Goal: Task Accomplishment & Management: Complete application form

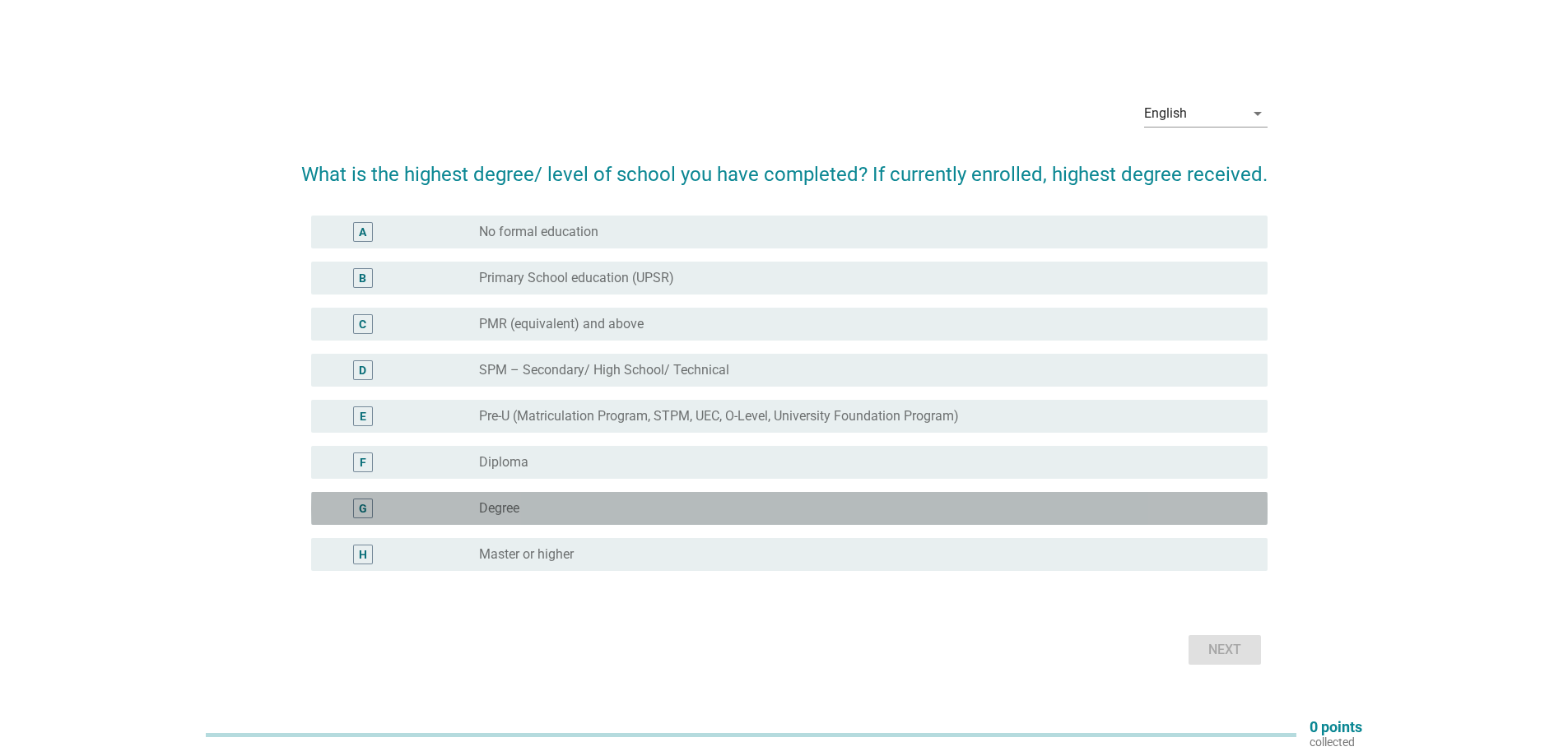
click at [510, 506] on label "Degree" at bounding box center [499, 508] width 40 height 17
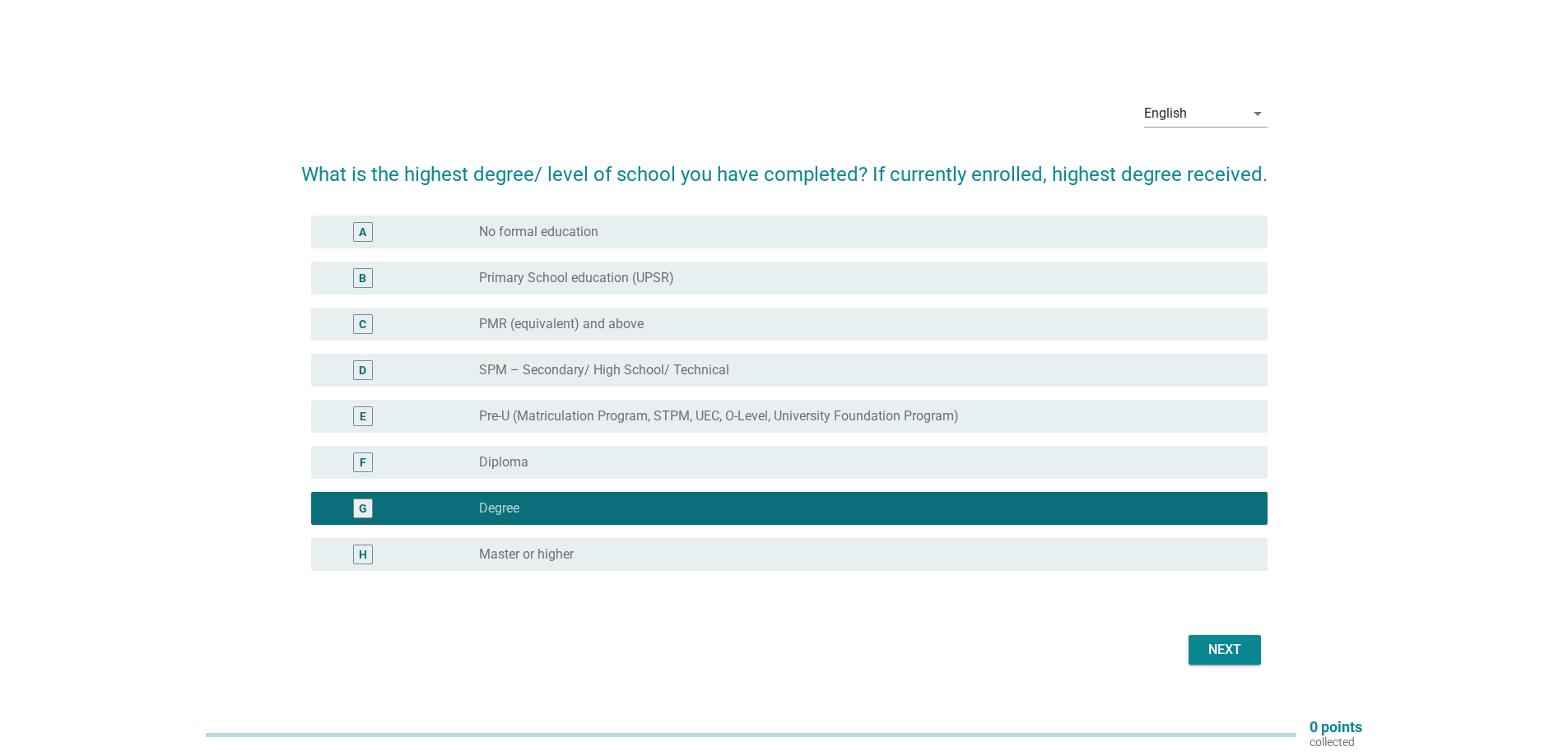
click at [1216, 651] on div "Next" at bounding box center [1224, 649] width 46 height 20
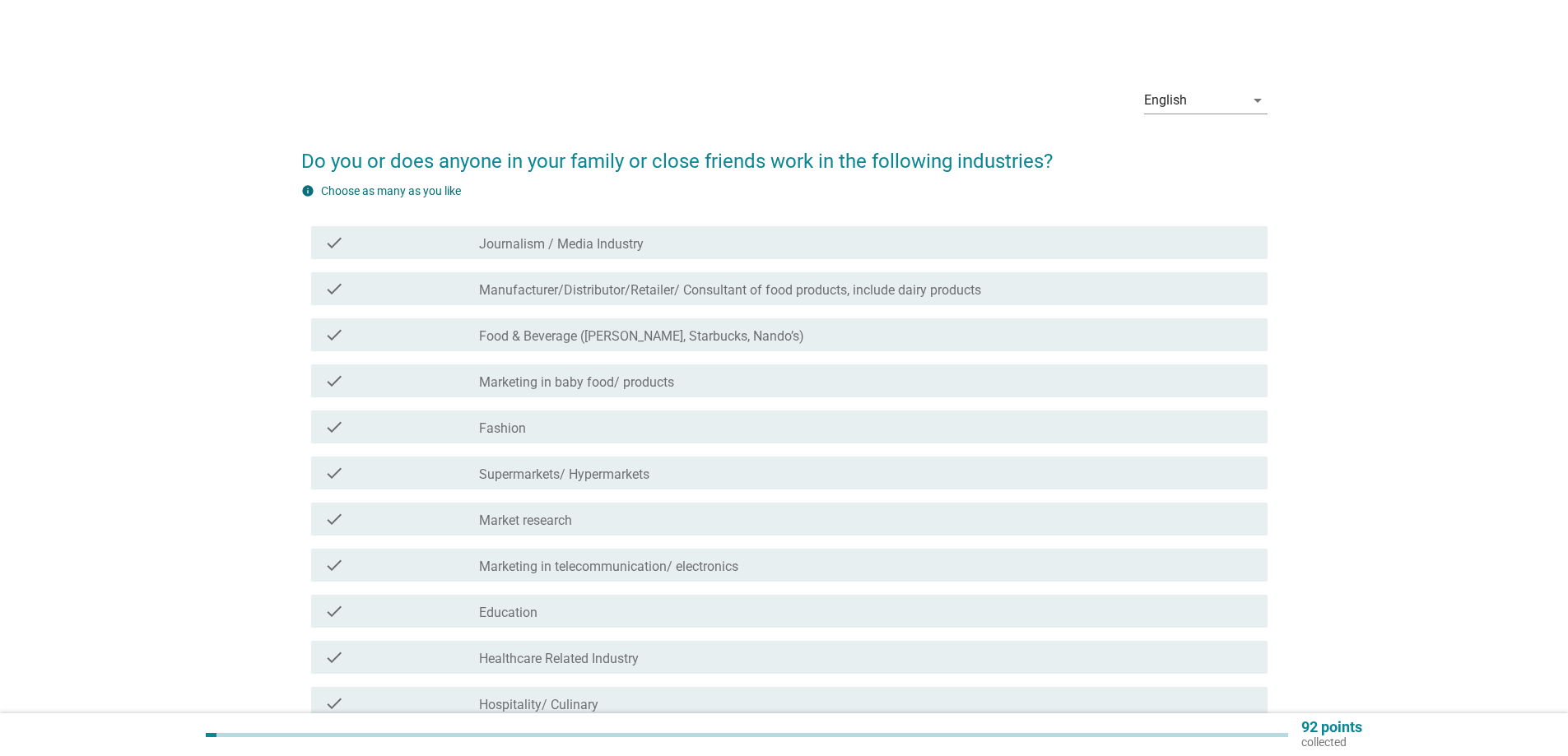
click at [685, 342] on label "Food & Beverage ([PERSON_NAME], Starbucks, Nando’s)" at bounding box center [642, 336] width 325 height 17
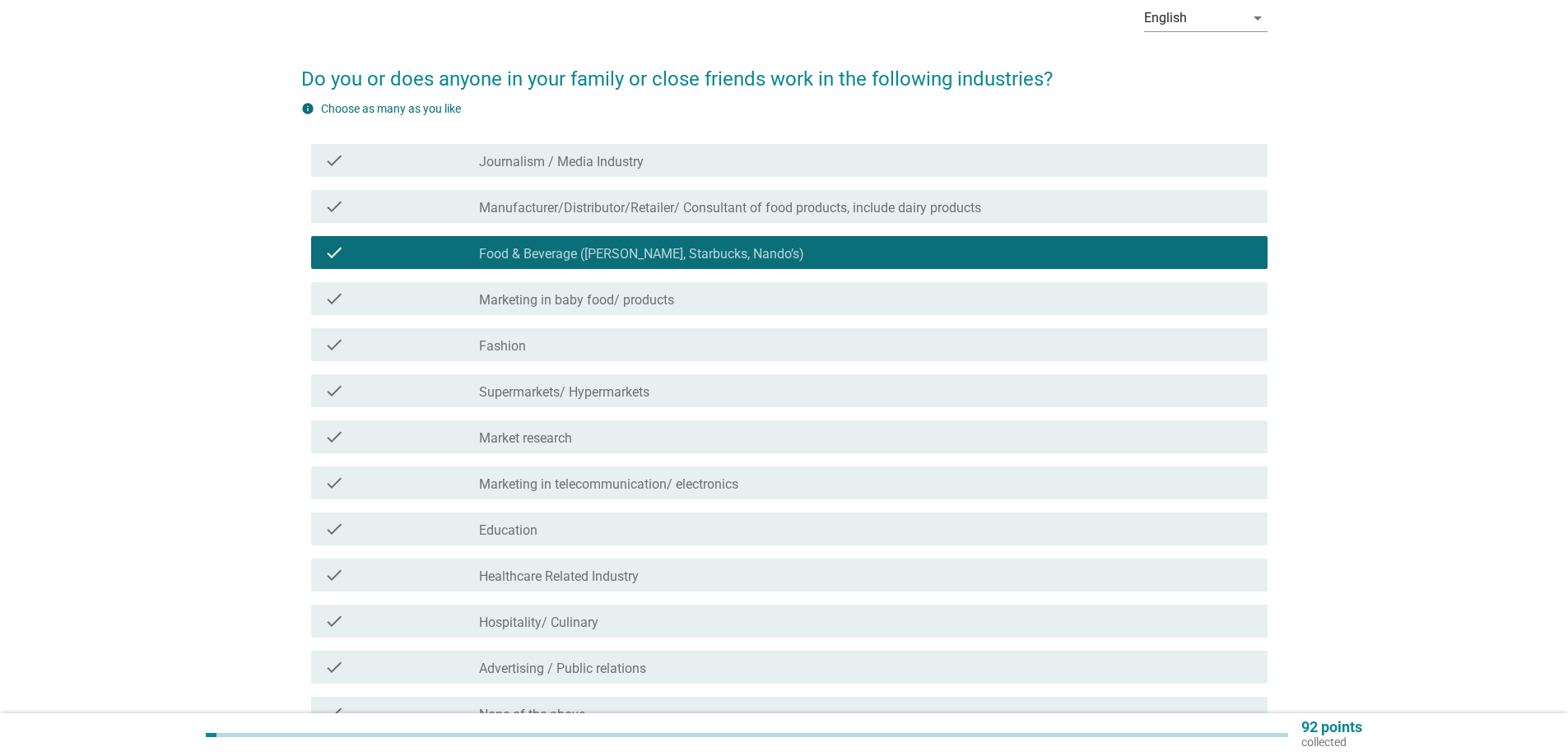
scroll to position [164, 0]
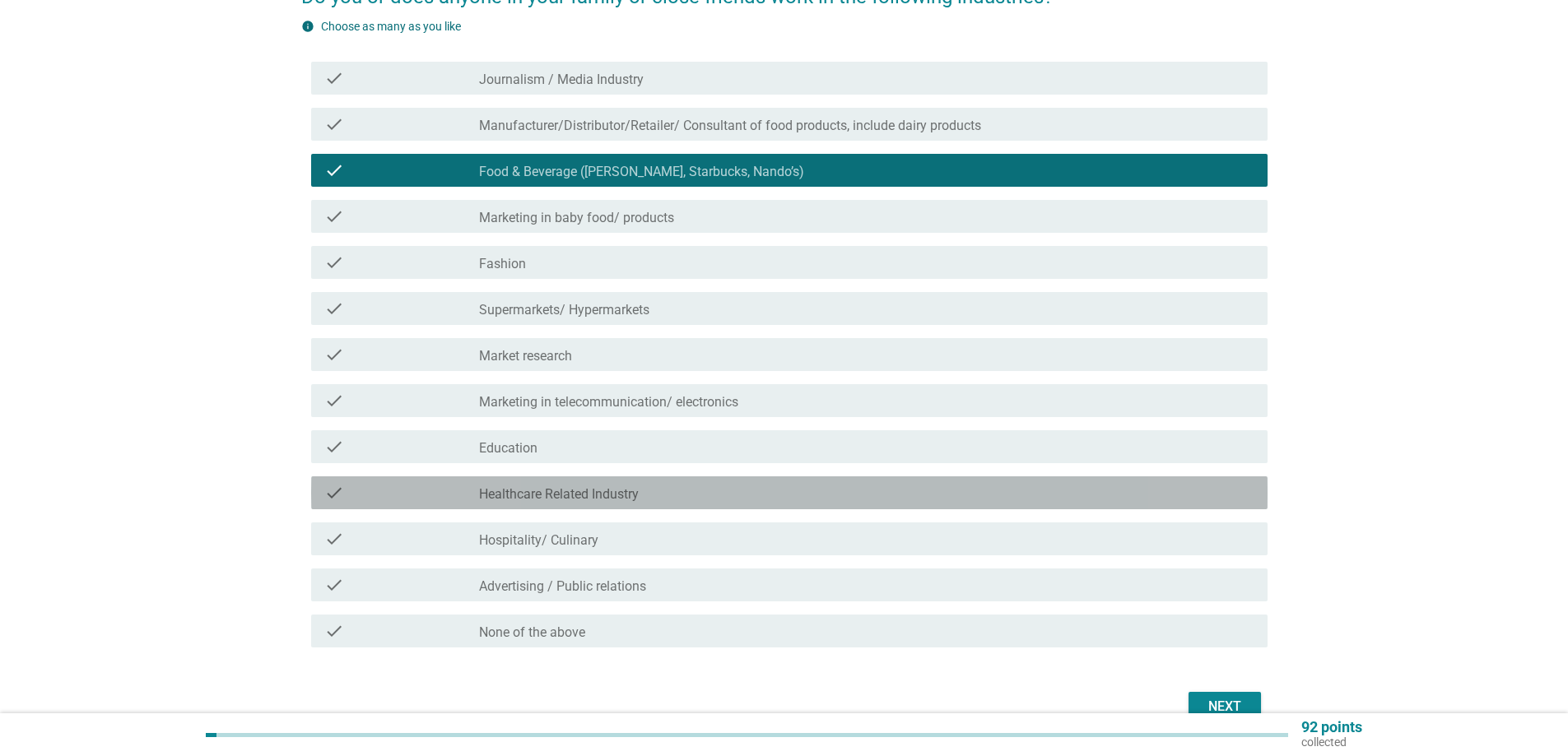
click at [685, 489] on div "check_box_outline_blank Healthcare Related Industry" at bounding box center [867, 492] width 775 height 20
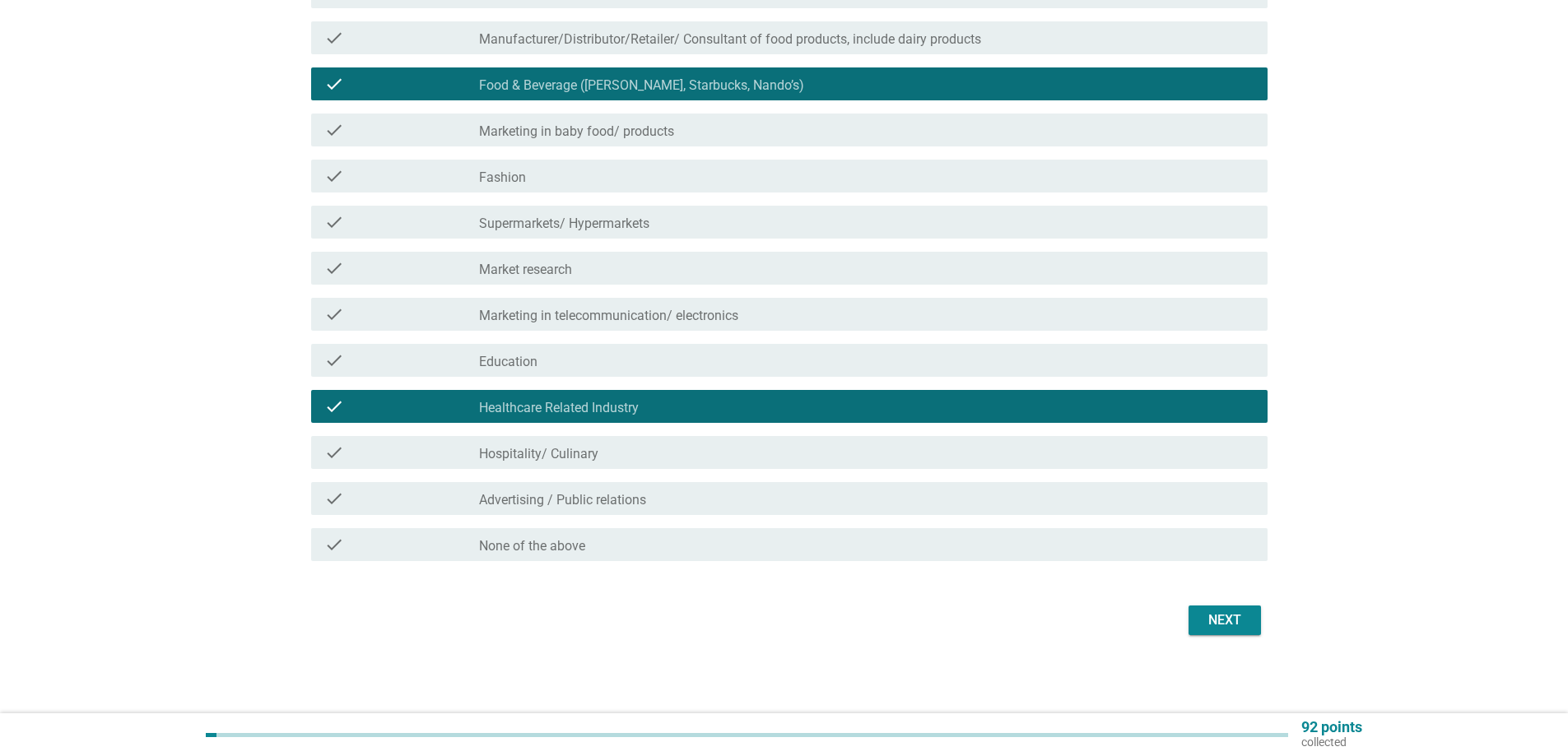
scroll to position [252, 0]
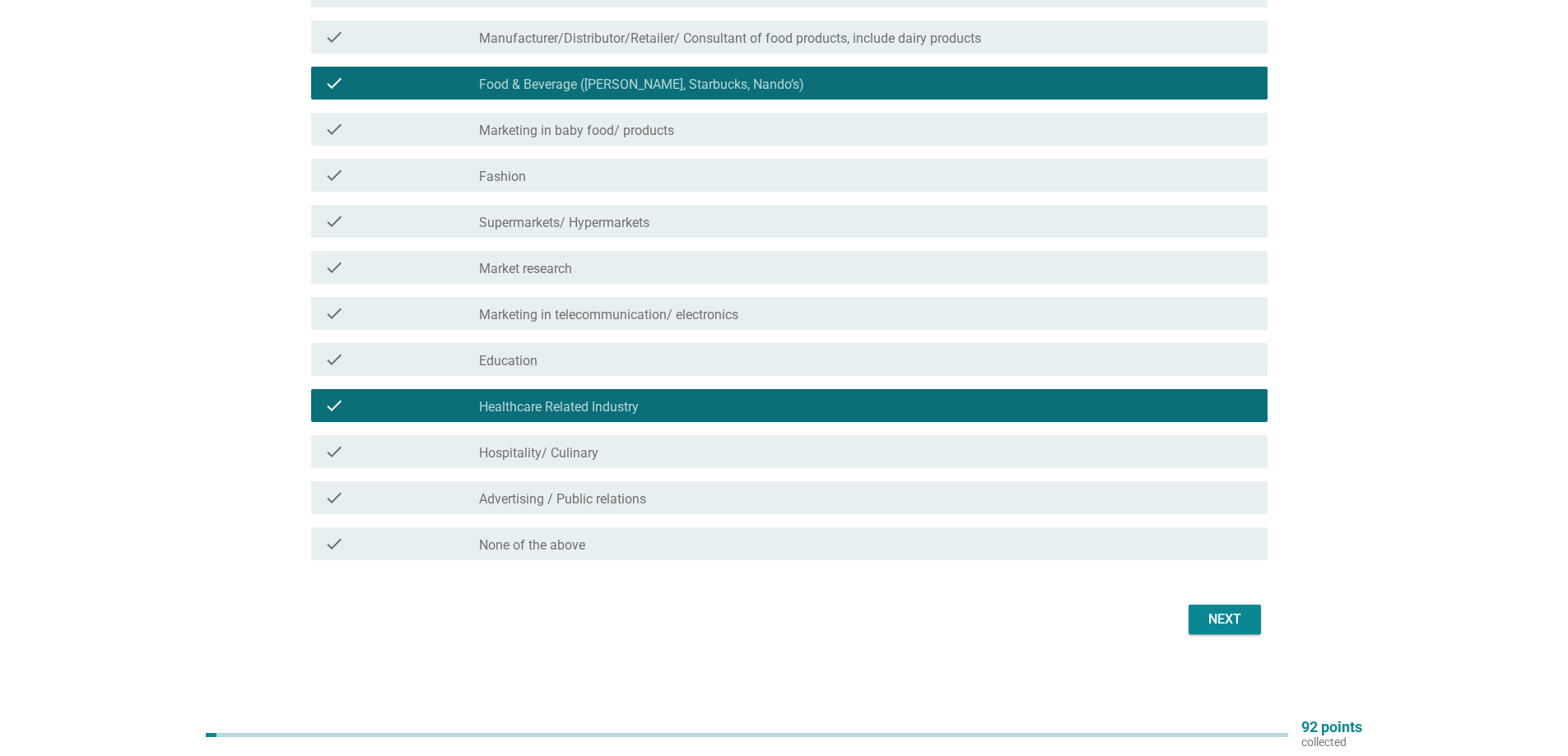
click at [1210, 621] on div "Next" at bounding box center [1224, 619] width 46 height 20
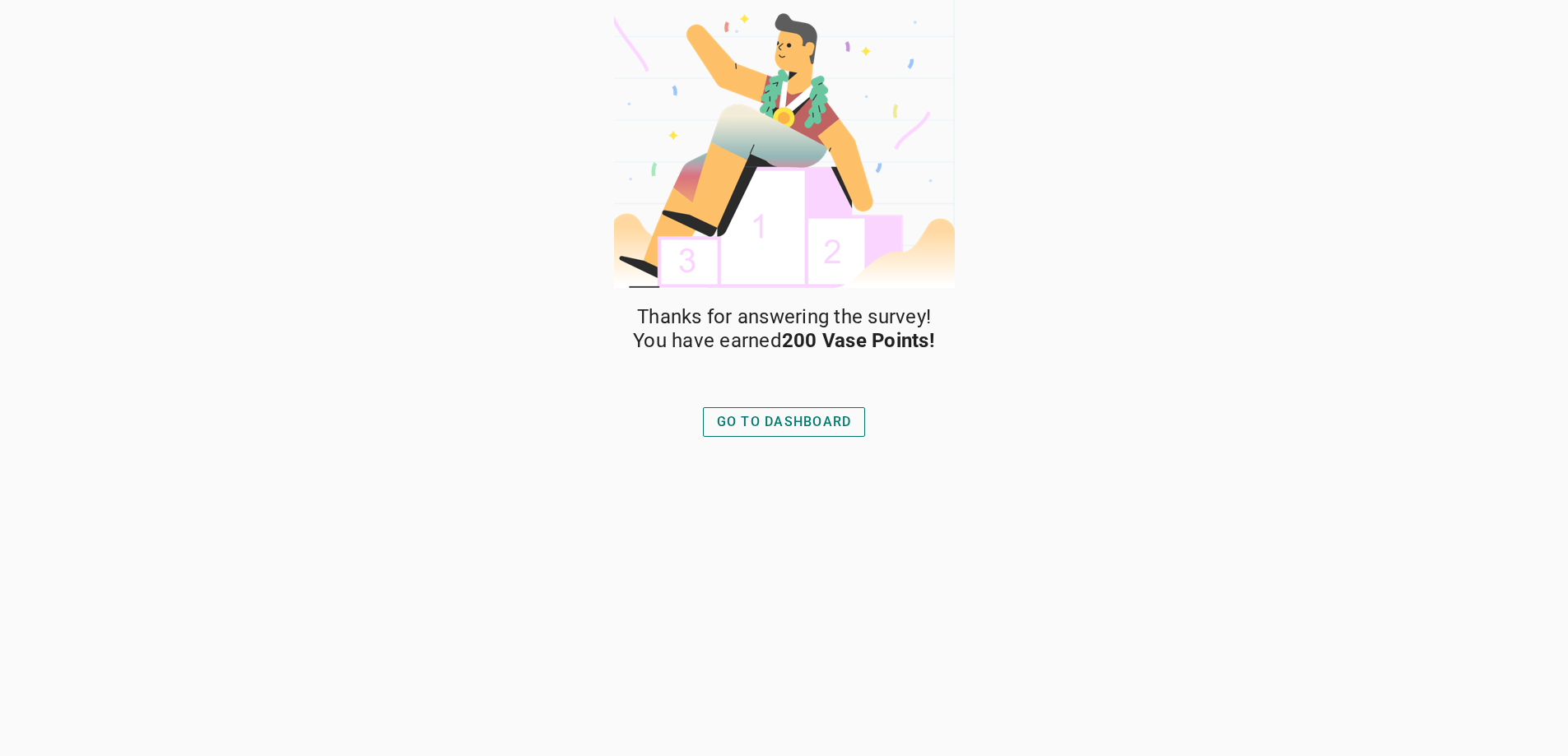
click at [747, 424] on div "GO TO DASHBOARD" at bounding box center [784, 421] width 135 height 20
